Goal: Check status

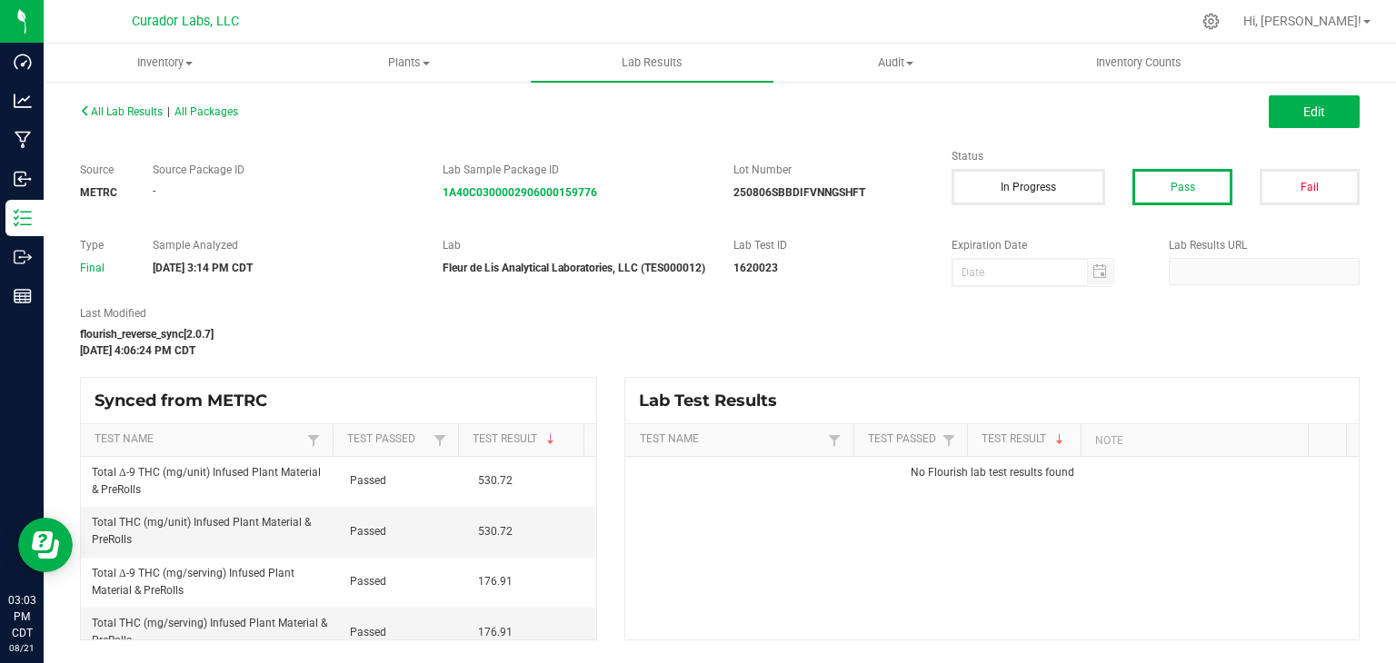
scroll to position [727, 0]
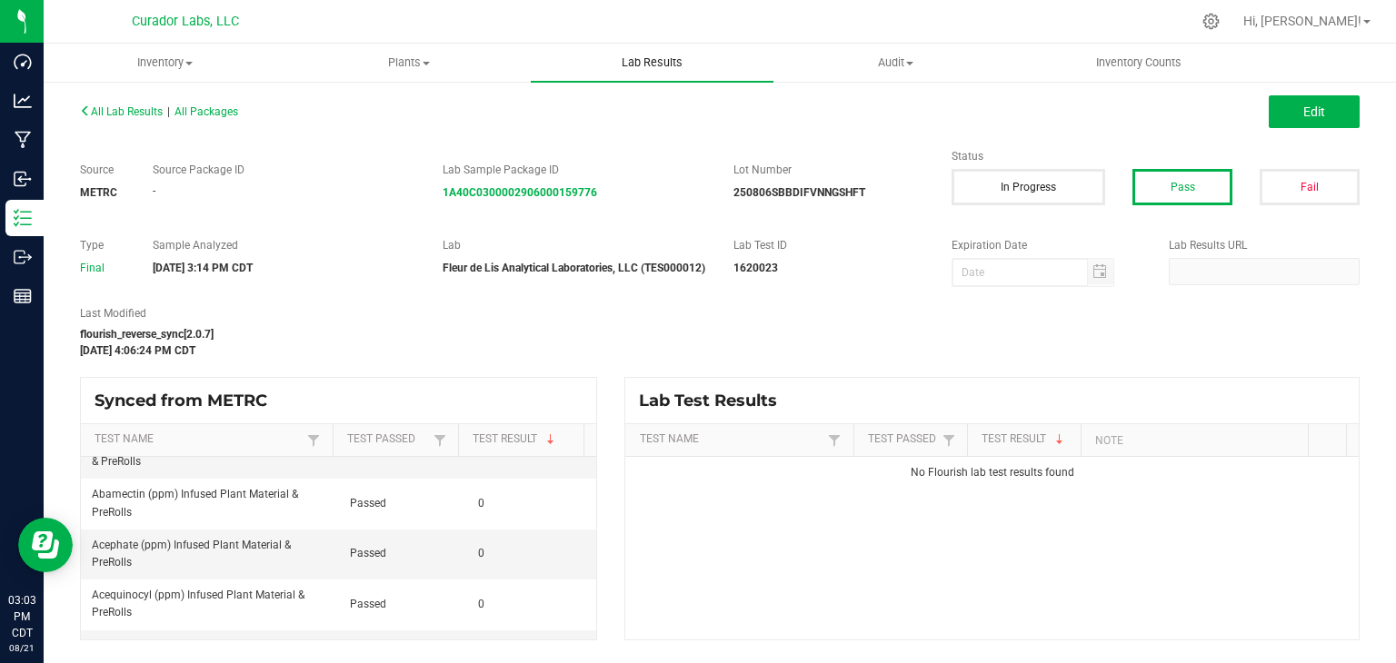
click at [652, 64] on span "Lab Results" at bounding box center [652, 63] width 110 height 16
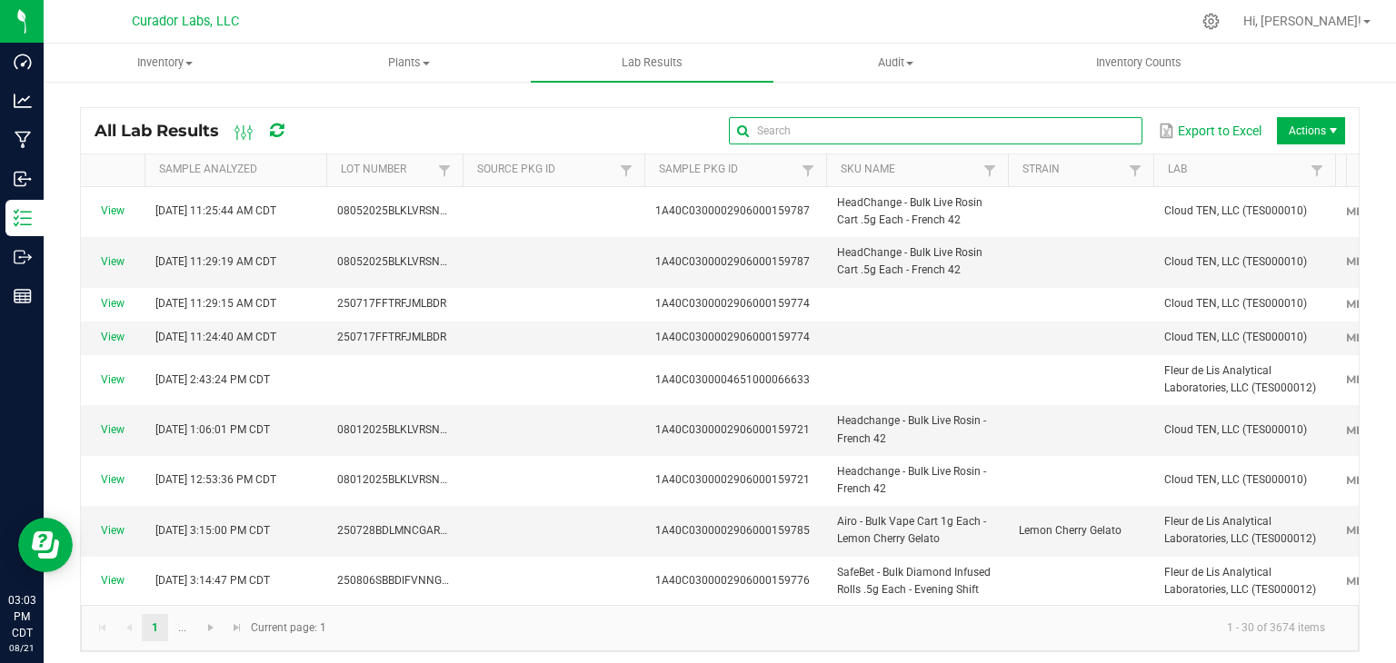
click at [1076, 137] on input "text" at bounding box center [935, 130] width 413 height 27
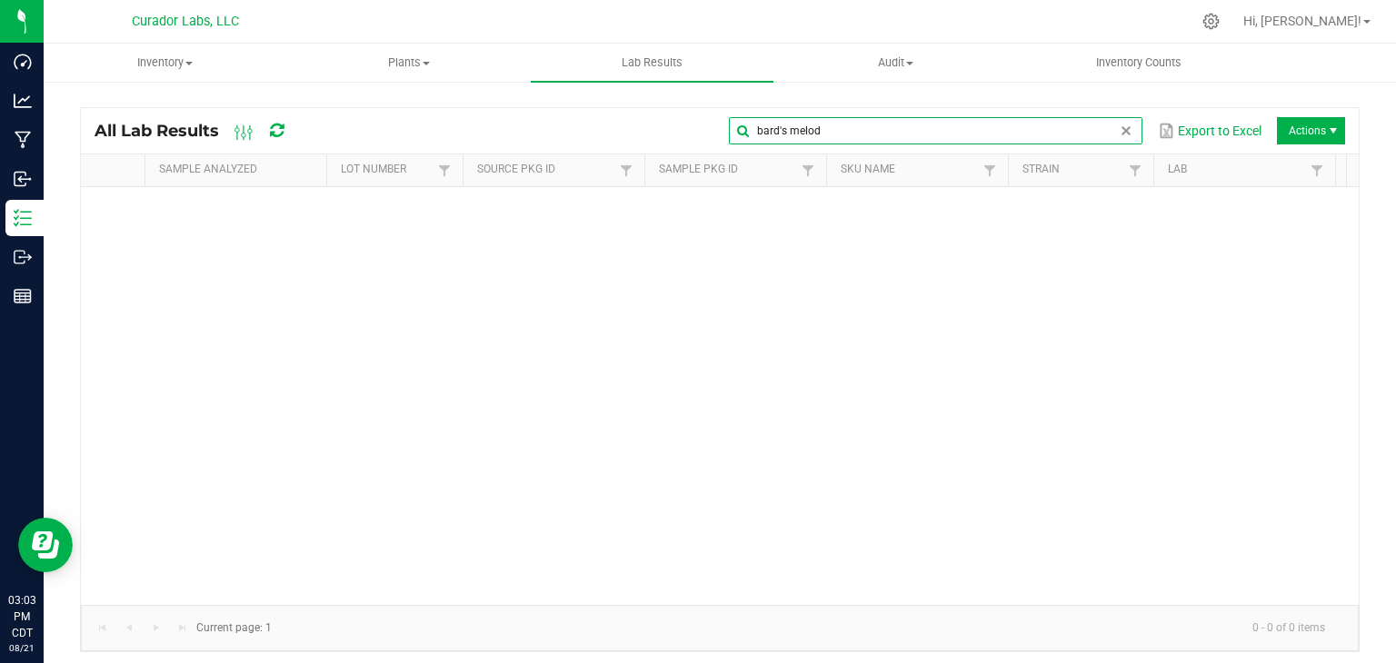
click at [763, 128] on input "bard's melod" at bounding box center [935, 130] width 413 height 27
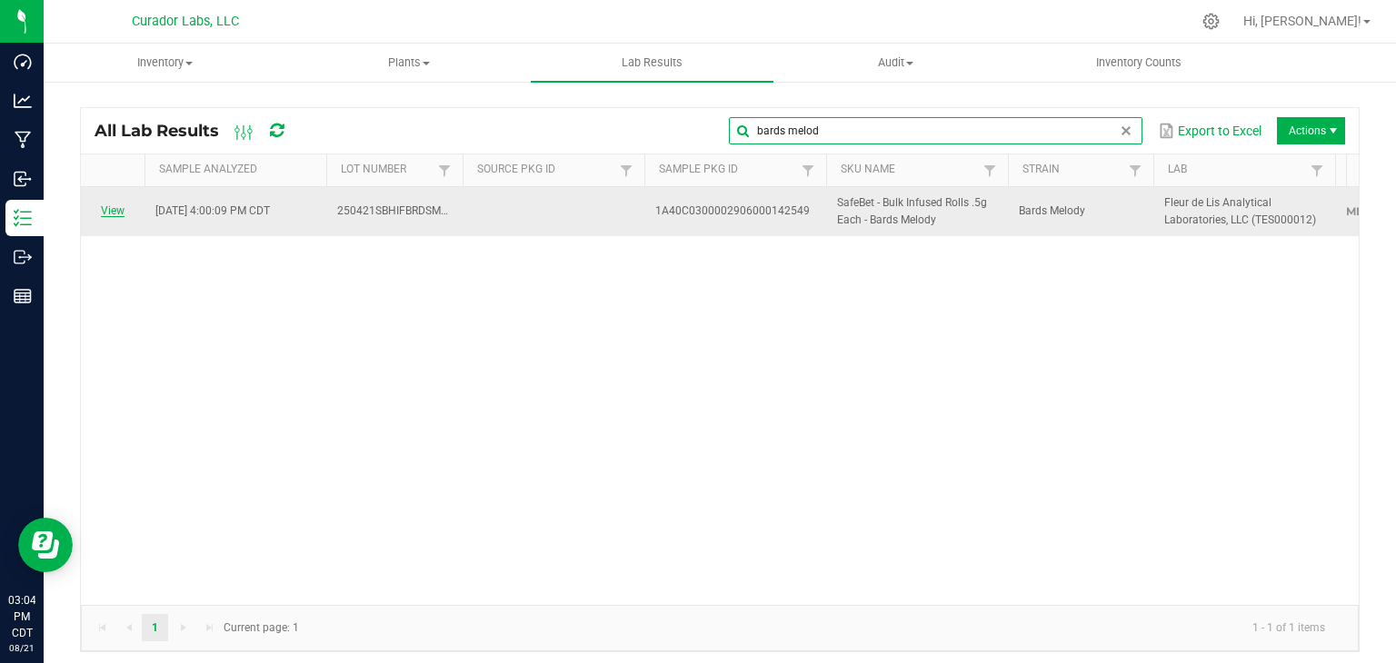
type input "bards melod"
click at [120, 213] on link "View" at bounding box center [113, 210] width 24 height 13
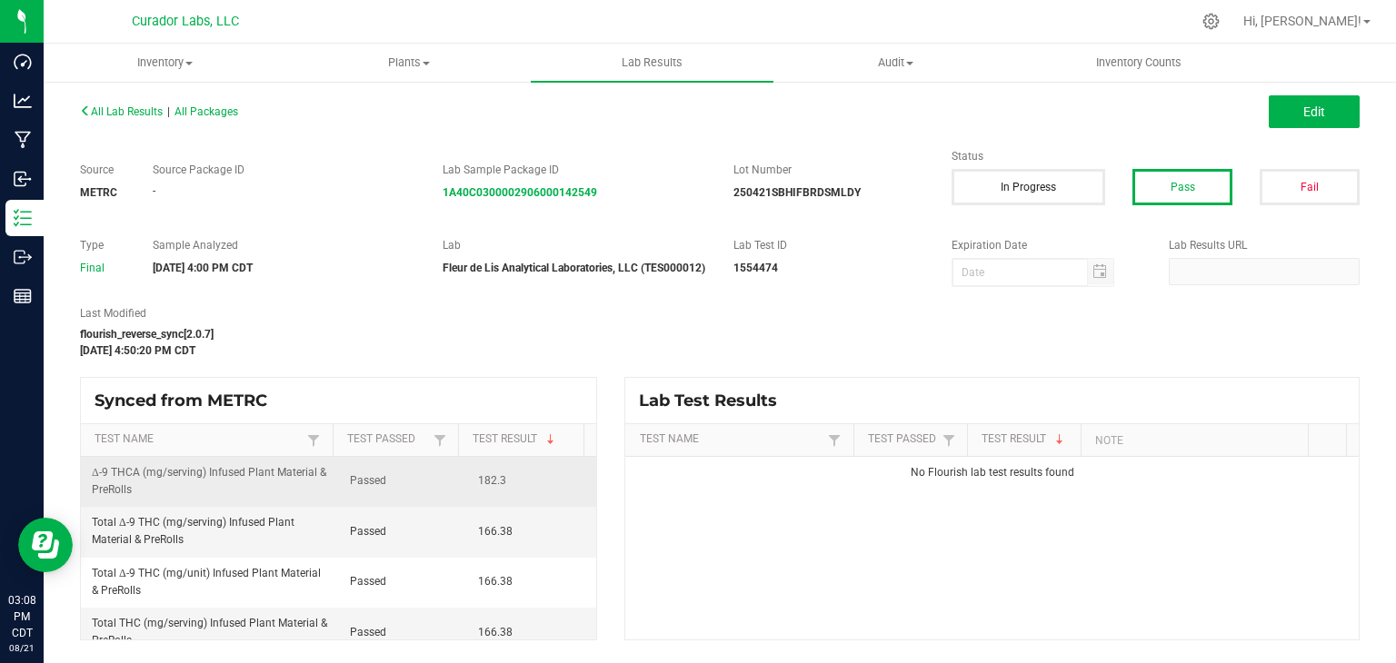
click at [389, 493] on td "Passed" at bounding box center [403, 482] width 129 height 50
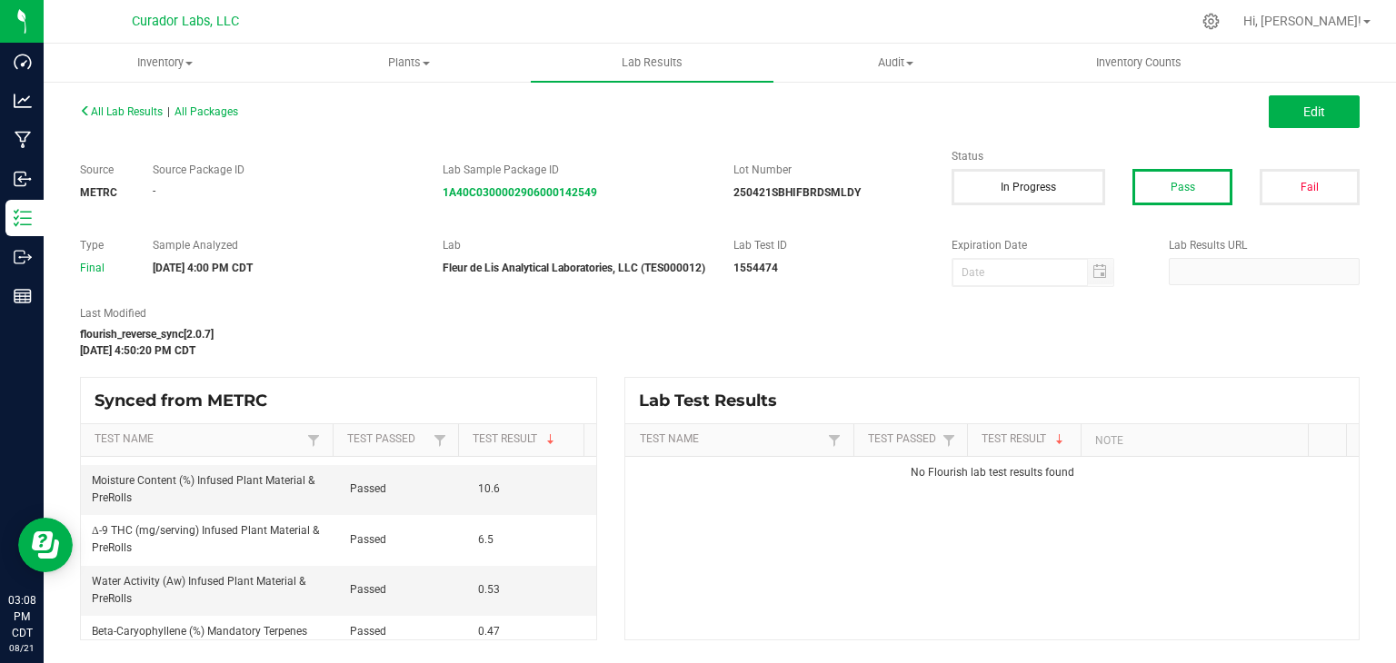
scroll to position [273, 0]
